Goal: Task Accomplishment & Management: Complete application form

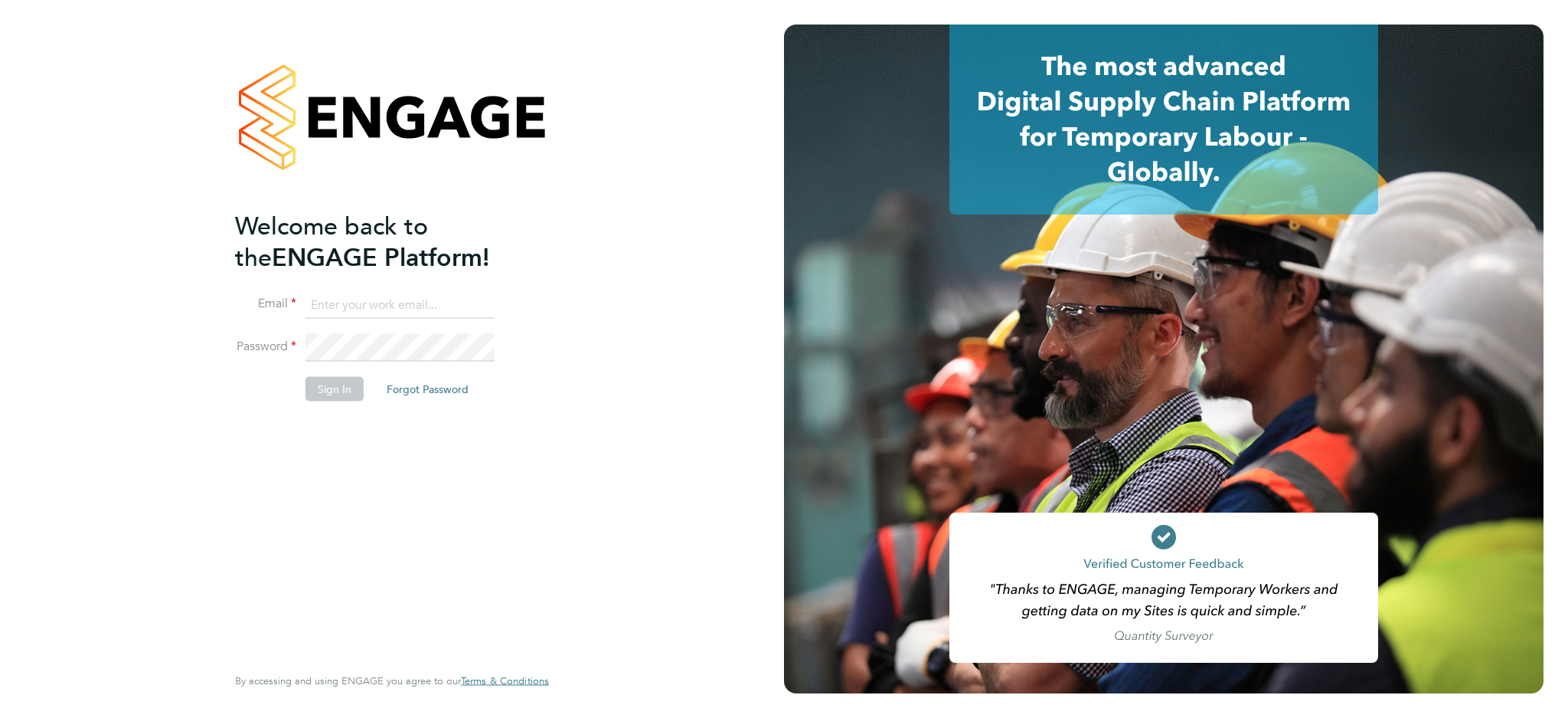
type input "[EMAIL_ADDRESS][DOMAIN_NAME]"
click at [344, 395] on button "Sign In" at bounding box center [334, 390] width 58 height 25
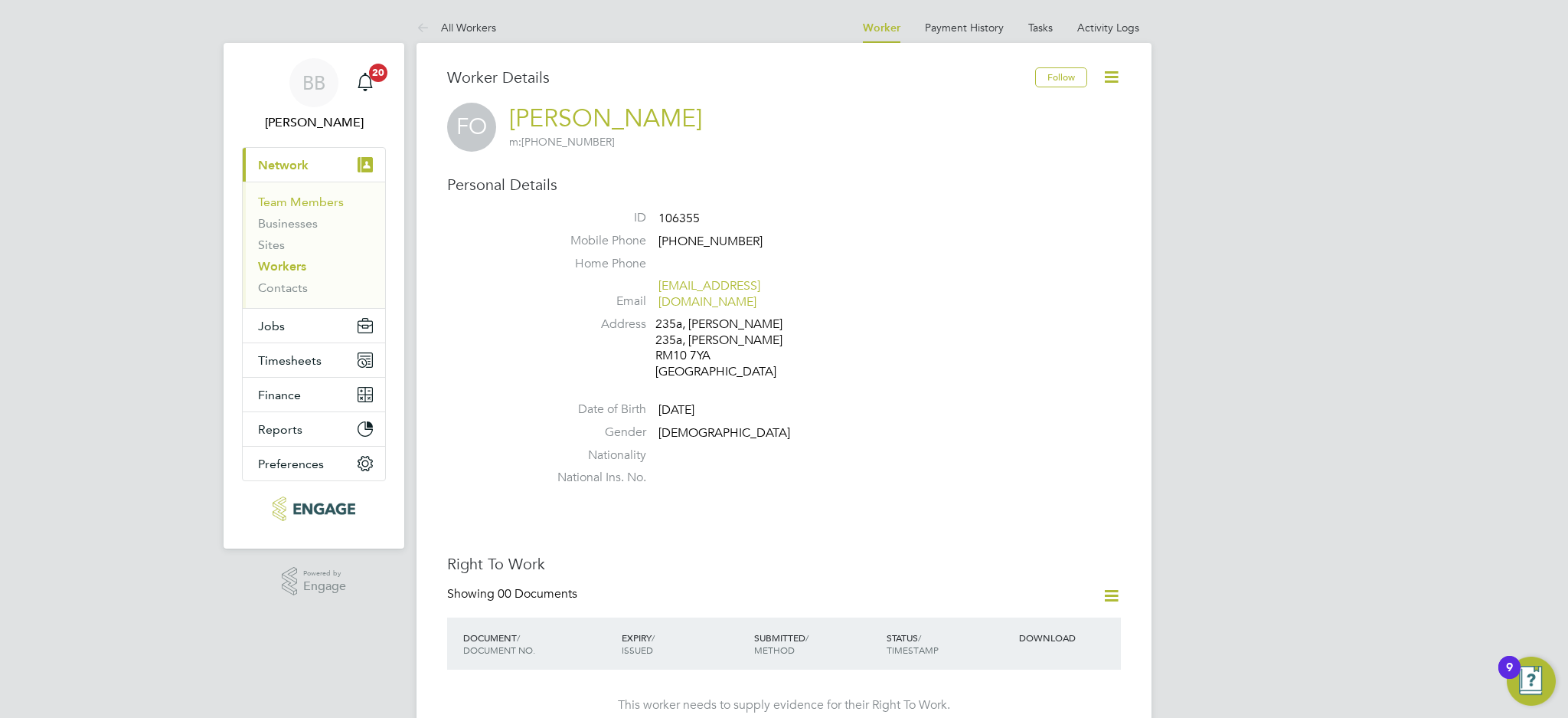
click at [334, 202] on link "Team Members" at bounding box center [301, 201] width 86 height 14
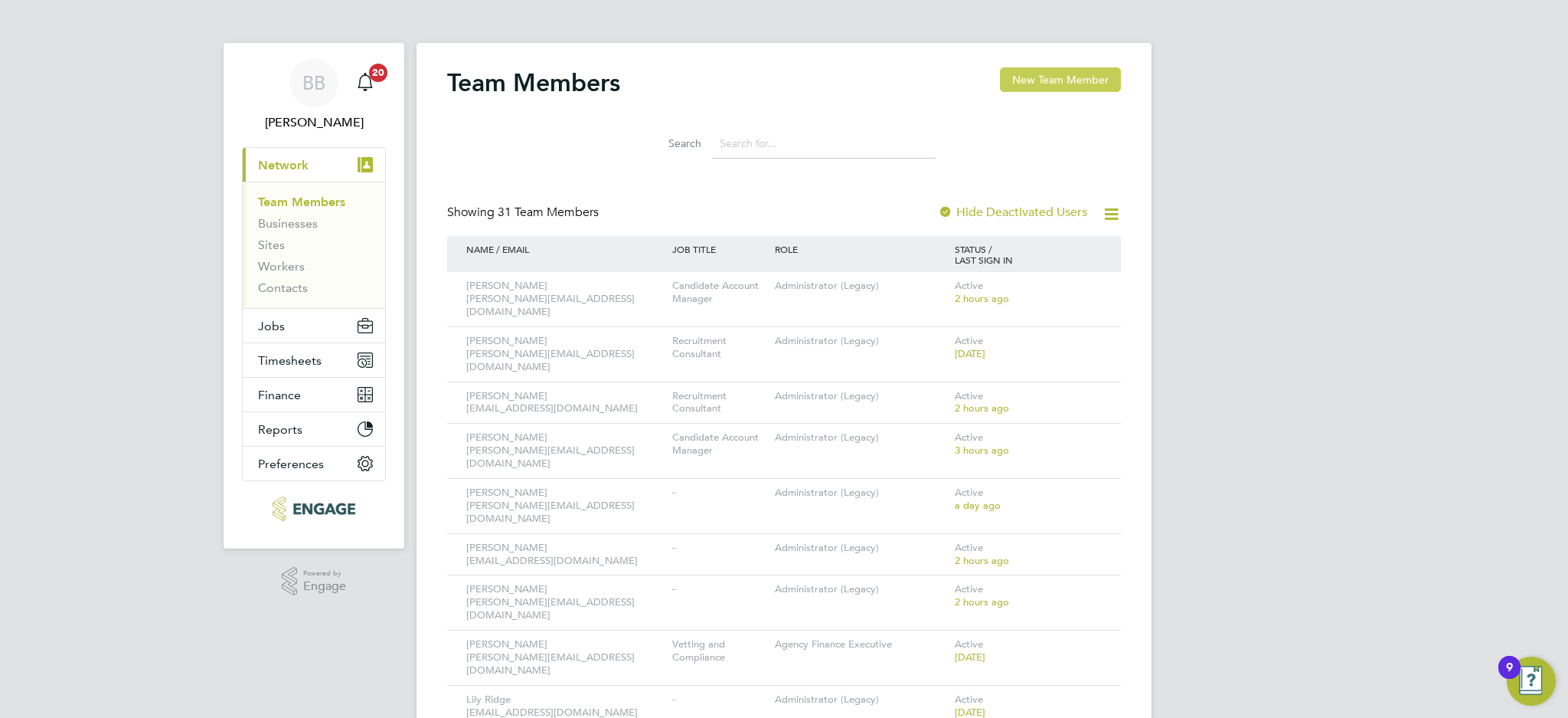
click at [1092, 87] on button "New Team Member" at bounding box center [1060, 80] width 121 height 25
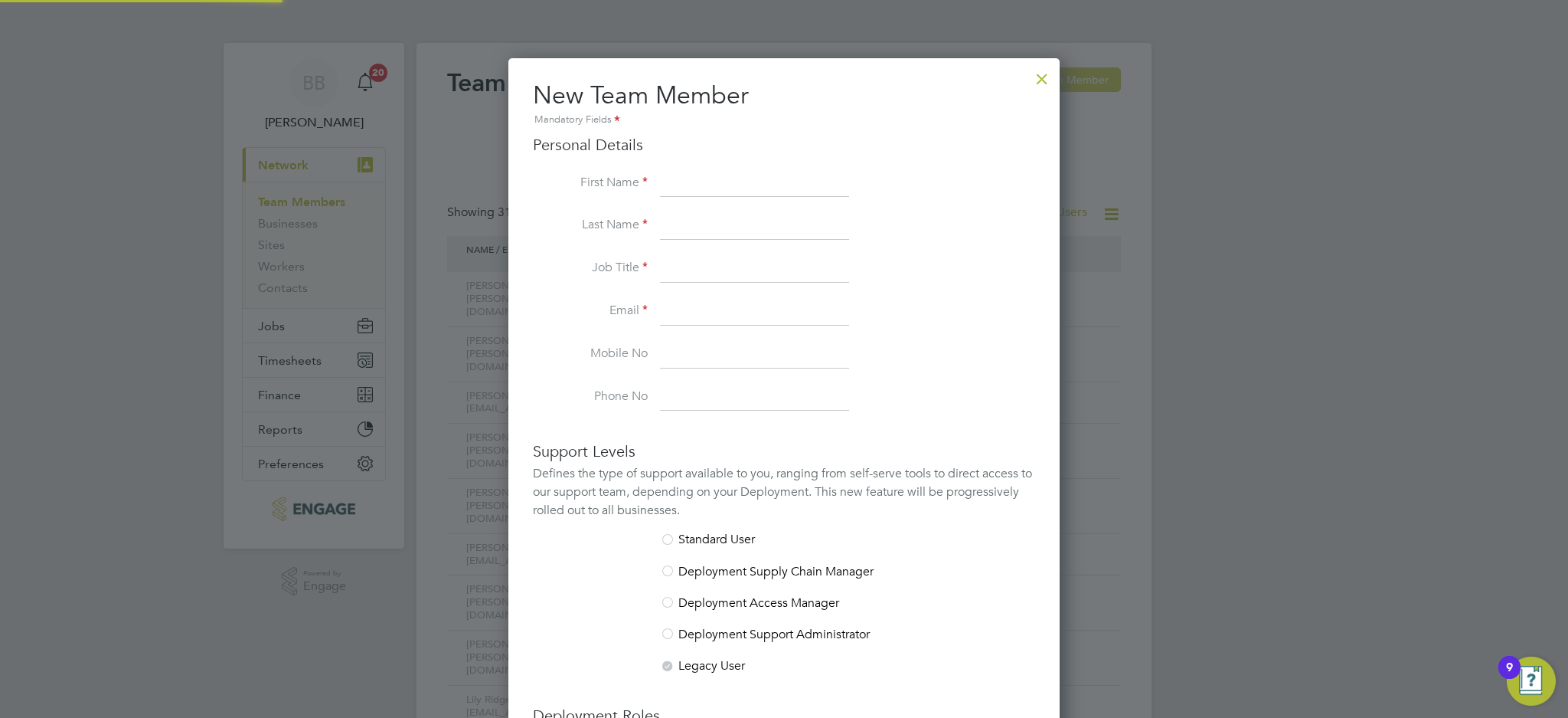
scroll to position [912, 553]
click at [756, 194] on input at bounding box center [755, 183] width 189 height 28
type input "[PERSON_NAME]"
click at [746, 222] on input at bounding box center [755, 225] width 189 height 28
type input "[PERSON_NAME]"
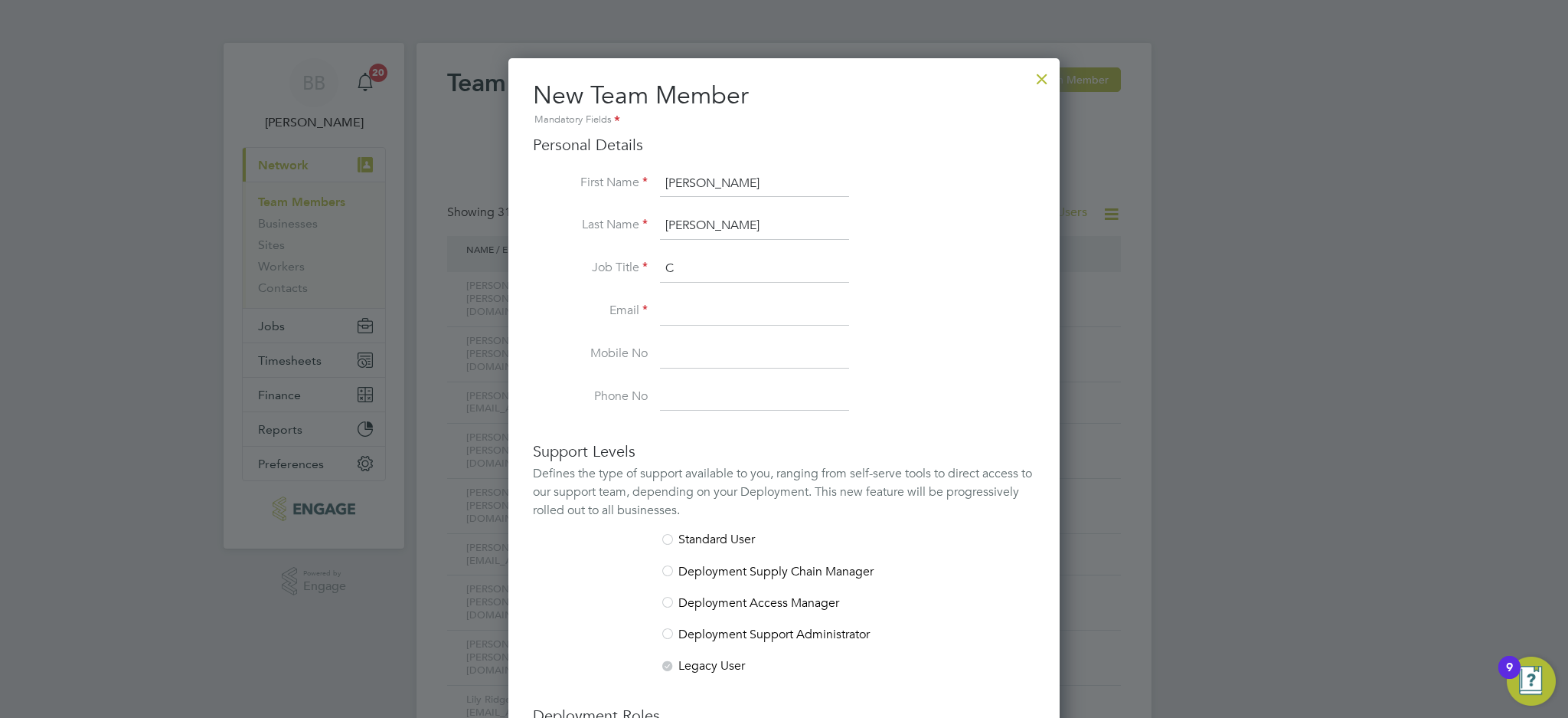
type input "Candidate Account Manager"
click at [801, 306] on input at bounding box center [755, 311] width 189 height 28
type input "[EMAIL_ADDRESS][DOMAIN_NAME]"
click at [1369, 285] on div at bounding box center [784, 359] width 1568 height 718
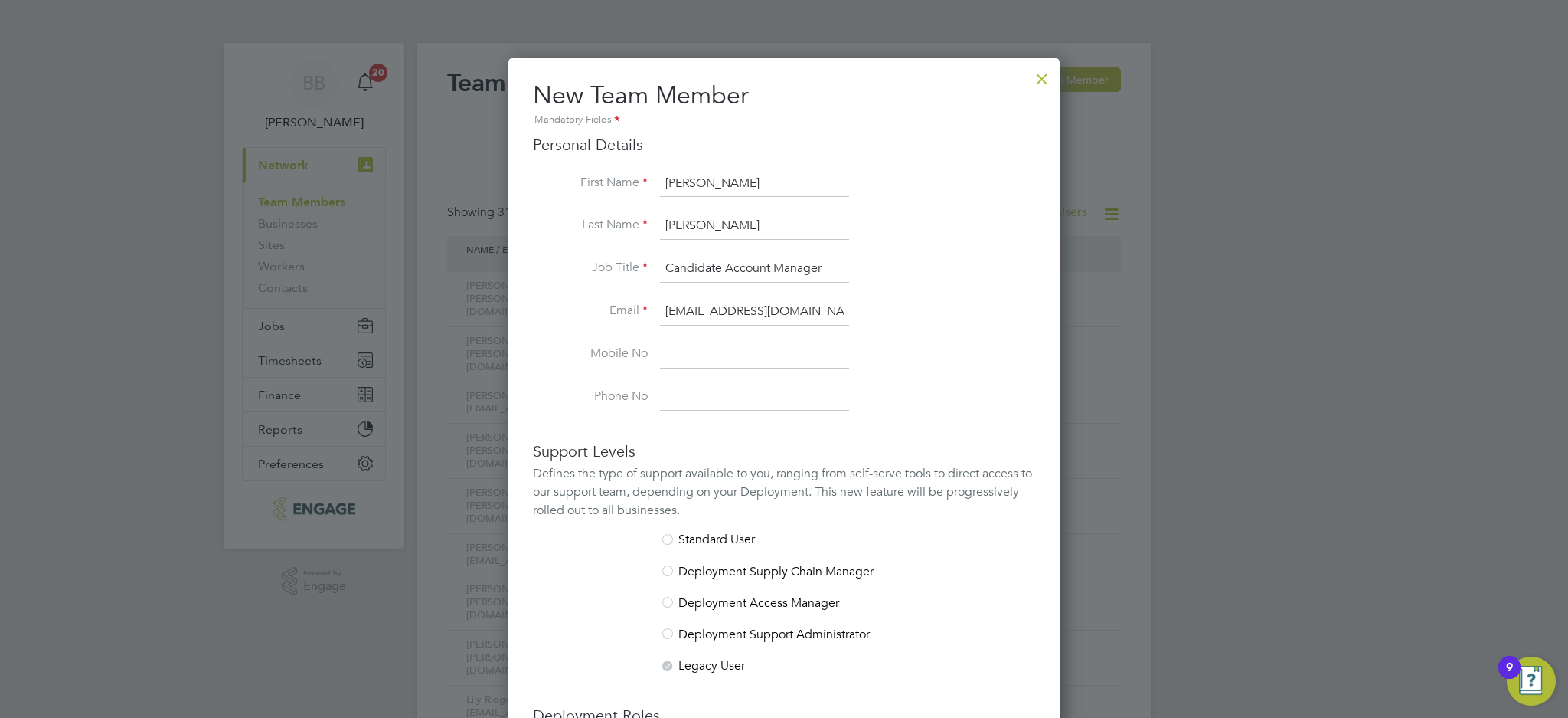
drag, startPoint x: 1555, startPoint y: 191, endPoint x: 1540, endPoint y: 531, distance: 340.3
click at [1540, 531] on div at bounding box center [784, 359] width 1568 height 718
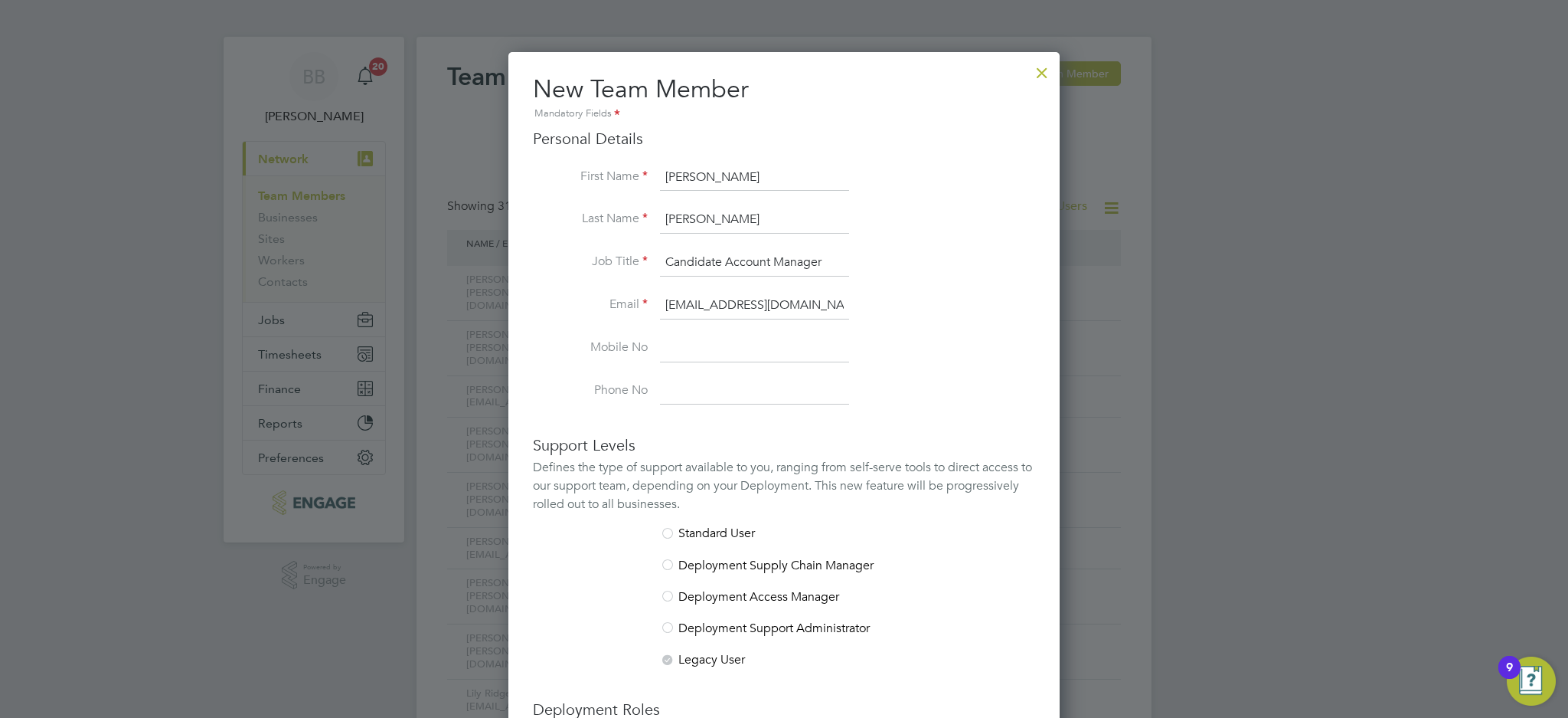
scroll to position [214, 0]
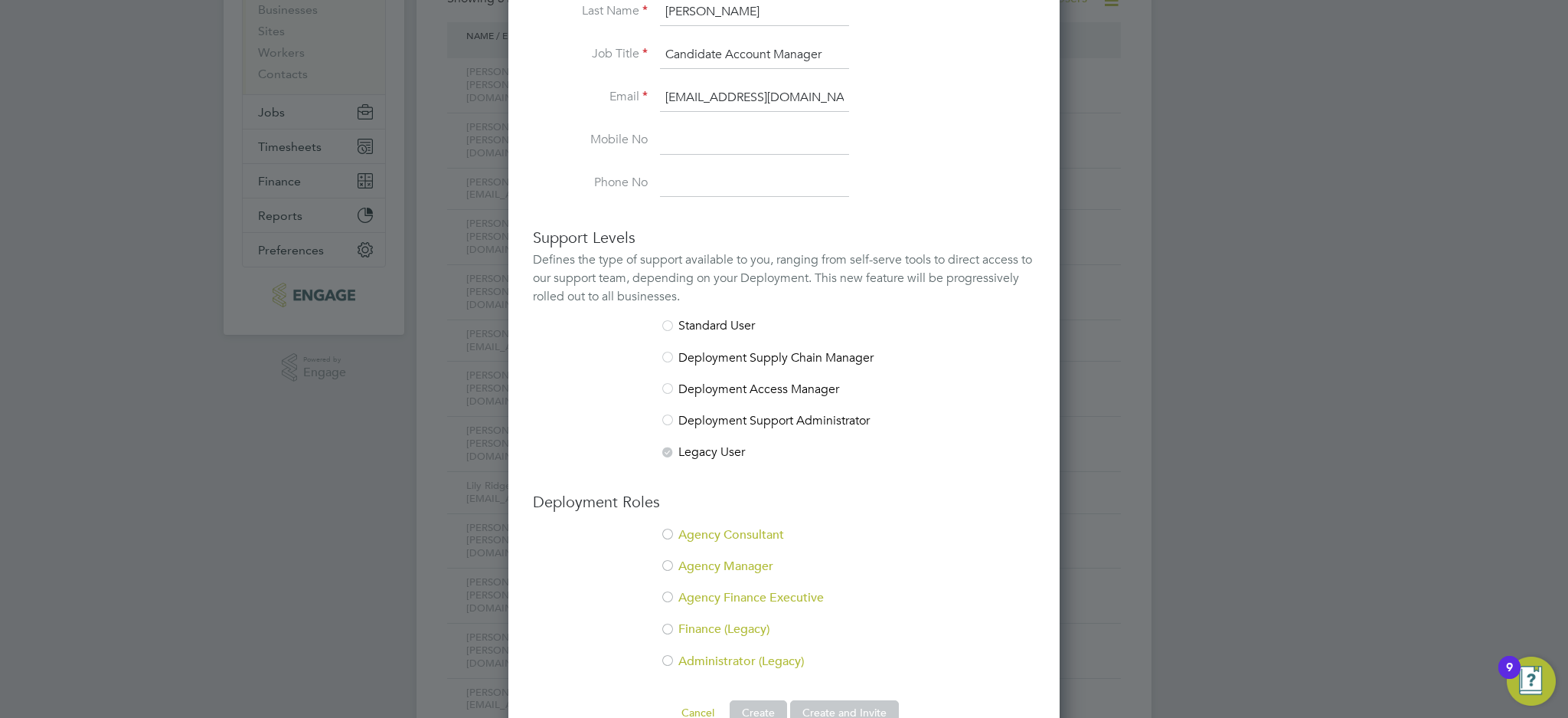
click at [744, 533] on li "Agency Consultant" at bounding box center [784, 542] width 502 height 32
click at [674, 654] on div at bounding box center [668, 662] width 15 height 15
click at [672, 537] on div at bounding box center [668, 536] width 15 height 15
click at [850, 700] on button "Create and Invite" at bounding box center [845, 712] width 109 height 25
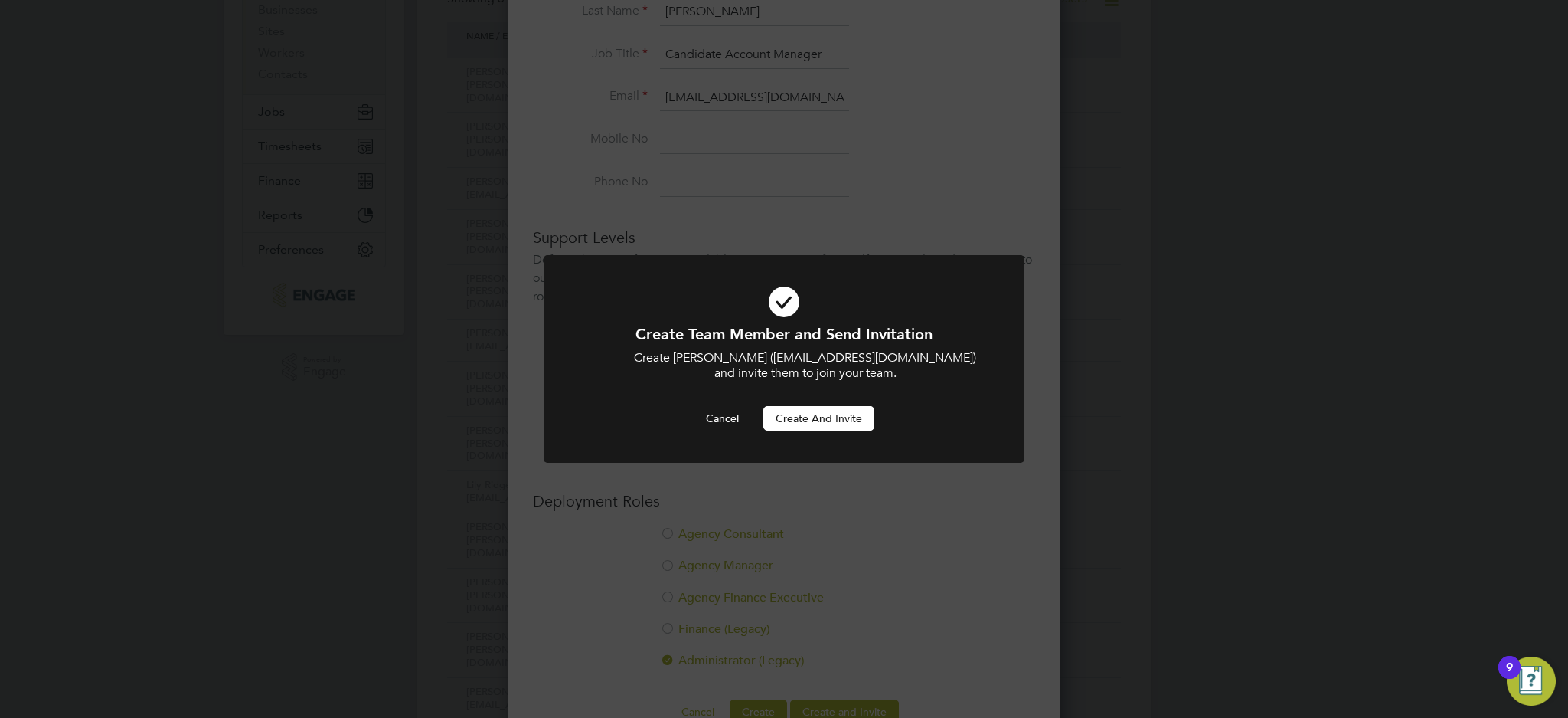
click at [847, 425] on button "Create and invite" at bounding box center [819, 418] width 111 height 25
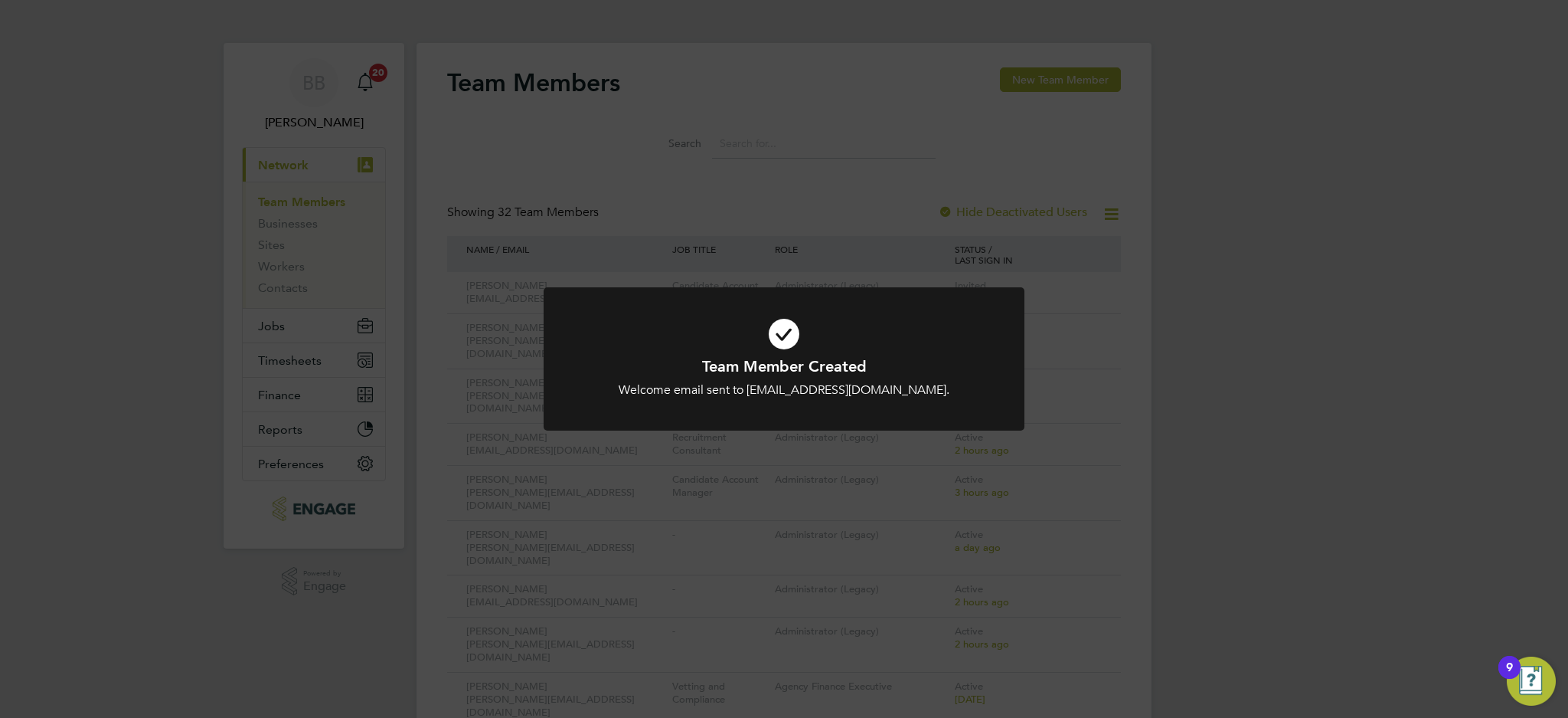
click at [1203, 271] on div "Team Member Created Welcome email sent to [EMAIL_ADDRESS][DOMAIN_NAME]. Cancel …" at bounding box center [784, 359] width 1568 height 718
